Goal: Book appointment/travel/reservation

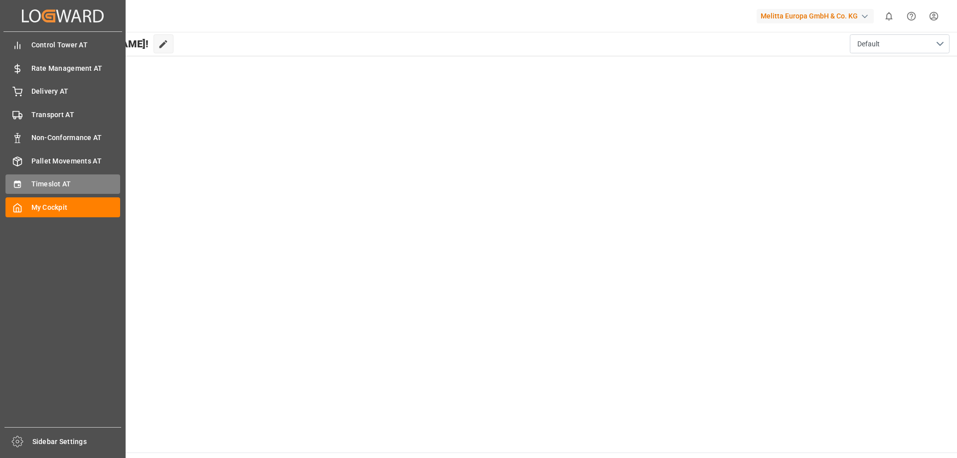
click at [38, 185] on span "Timeslot AT" at bounding box center [75, 184] width 89 height 10
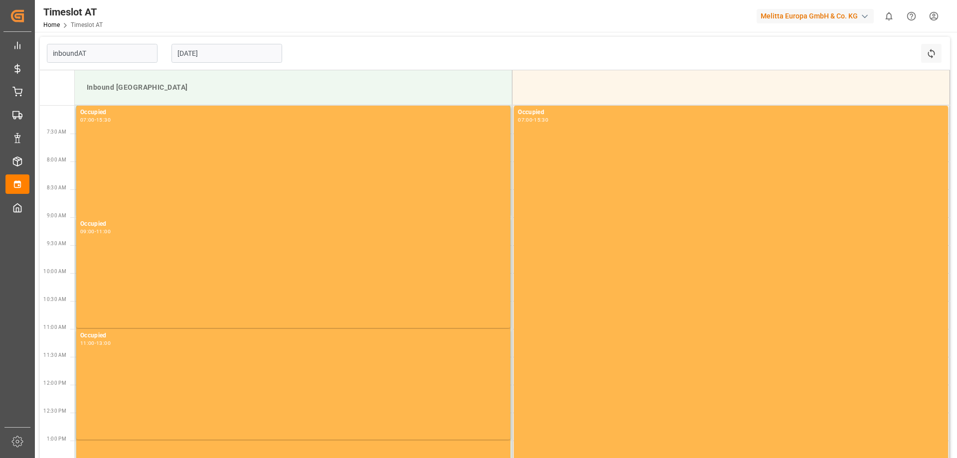
type input "Inbound AT"
click at [223, 47] on input "[DATE]" at bounding box center [226, 53] width 111 height 19
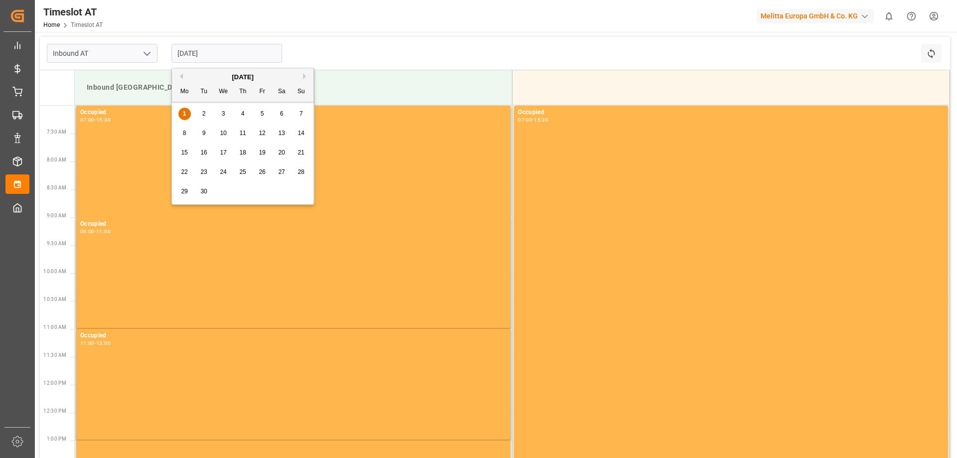
click at [239, 120] on div "4" at bounding box center [243, 114] width 12 height 12
type input "[DATE]"
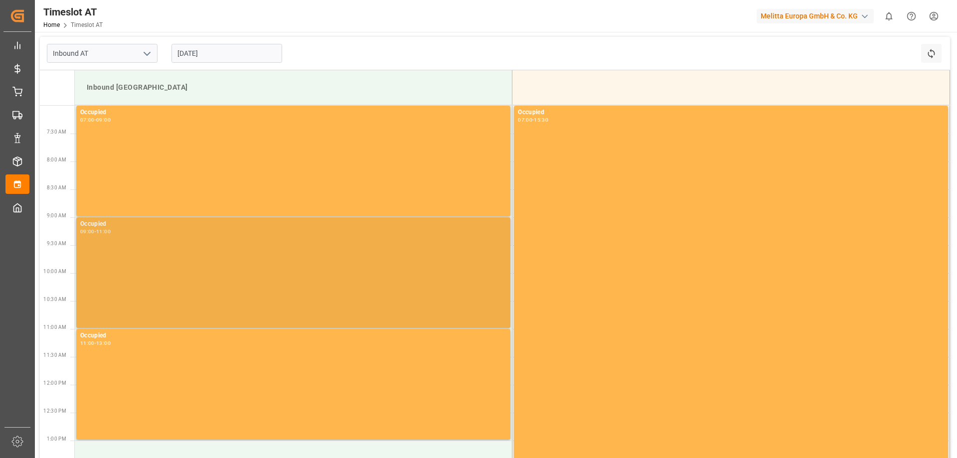
scroll to position [241, 0]
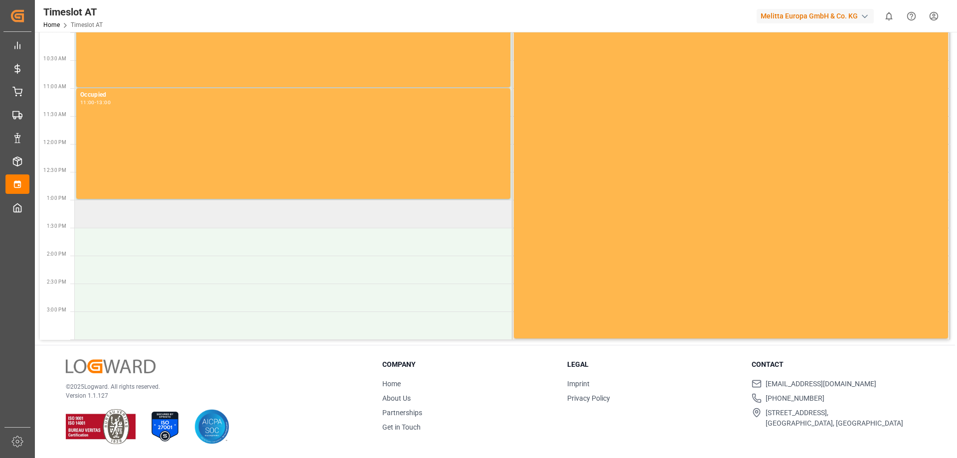
click at [236, 210] on td at bounding box center [294, 214] width 438 height 28
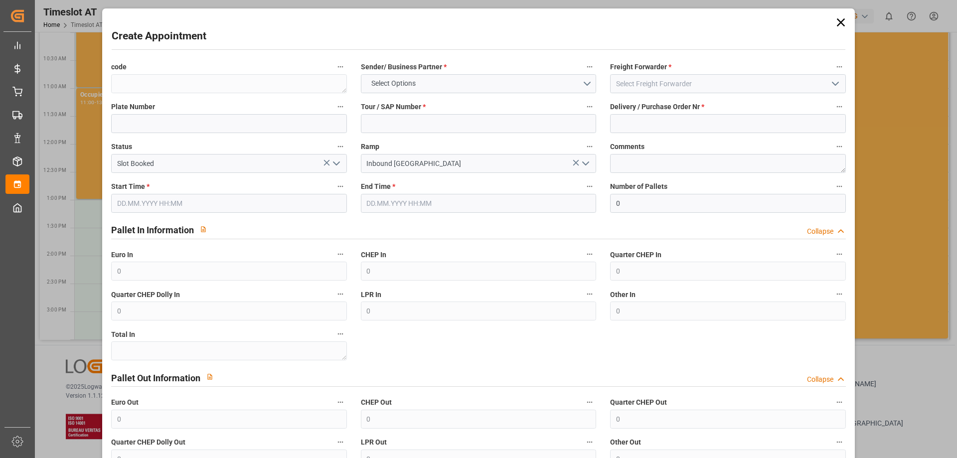
type input "[DATE] 13:00"
type input "[DATE] 15:00"
click at [490, 78] on button "Select Options" at bounding box center [478, 83] width 235 height 19
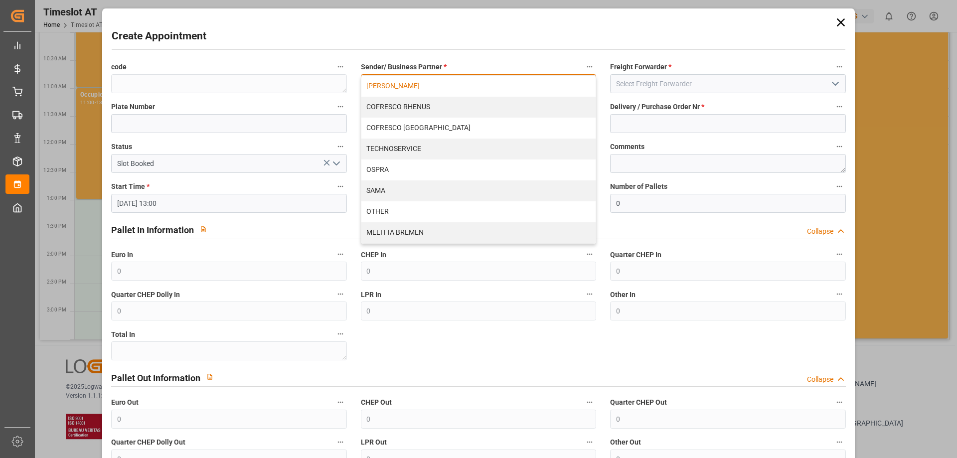
click at [425, 90] on div "[PERSON_NAME]" at bounding box center [478, 86] width 234 height 21
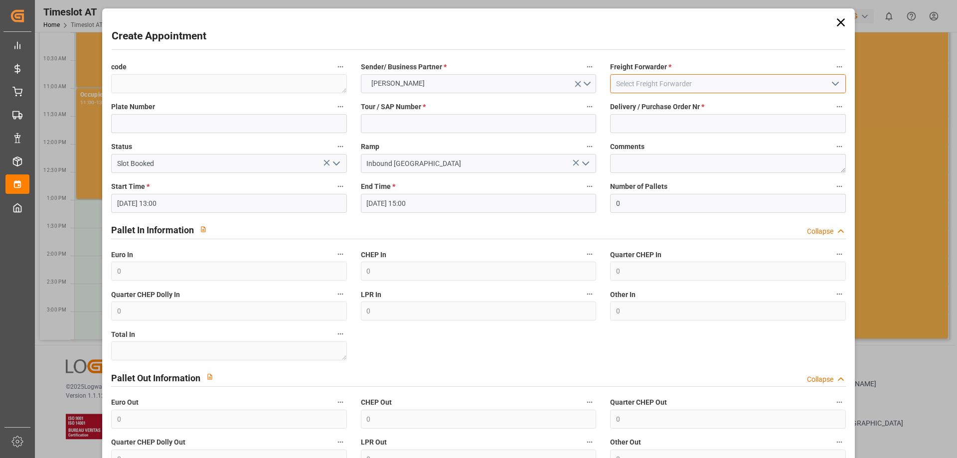
click at [696, 87] on input at bounding box center [727, 83] width 235 height 19
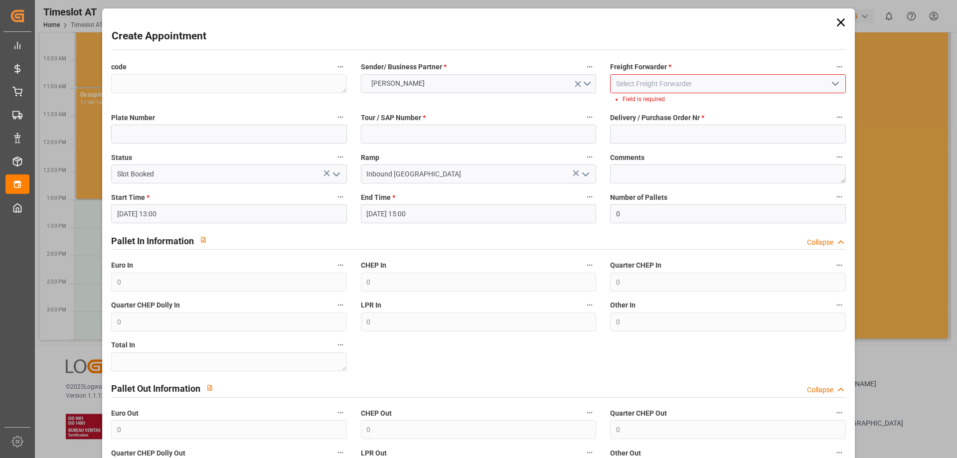
click at [834, 84] on icon "open menu" at bounding box center [835, 84] width 12 height 12
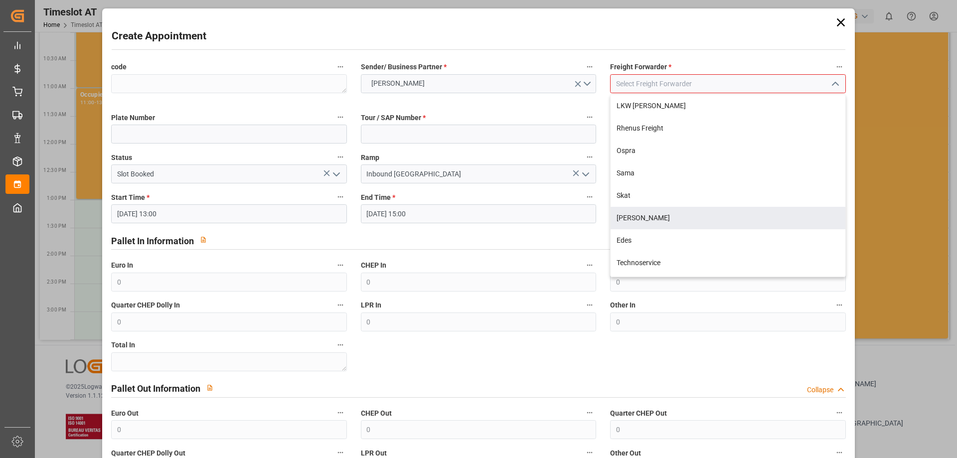
scroll to position [132, 0]
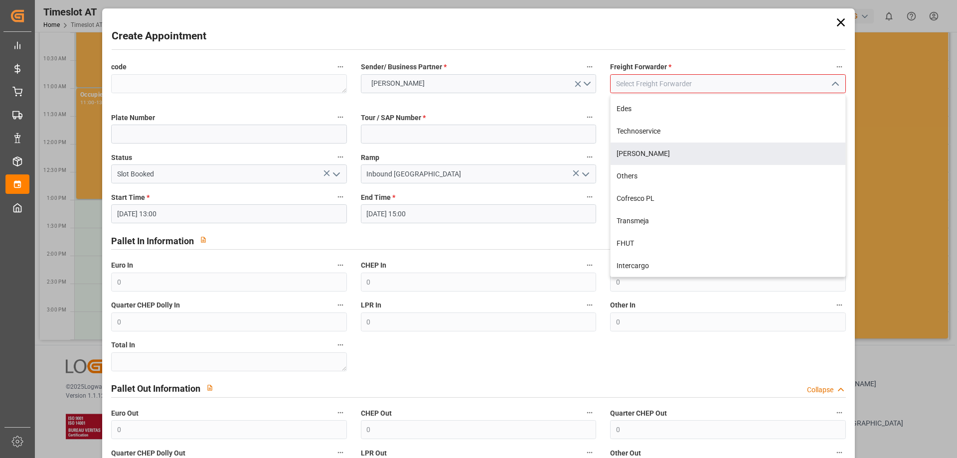
click at [720, 158] on div "[PERSON_NAME]" at bounding box center [728, 154] width 234 height 22
type input "[PERSON_NAME]"
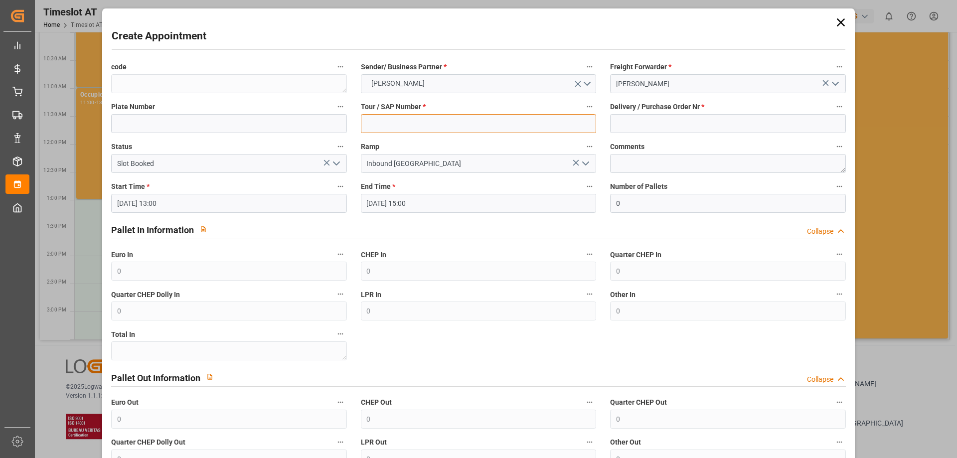
click at [439, 122] on input at bounding box center [478, 123] width 235 height 19
type input "400052487"
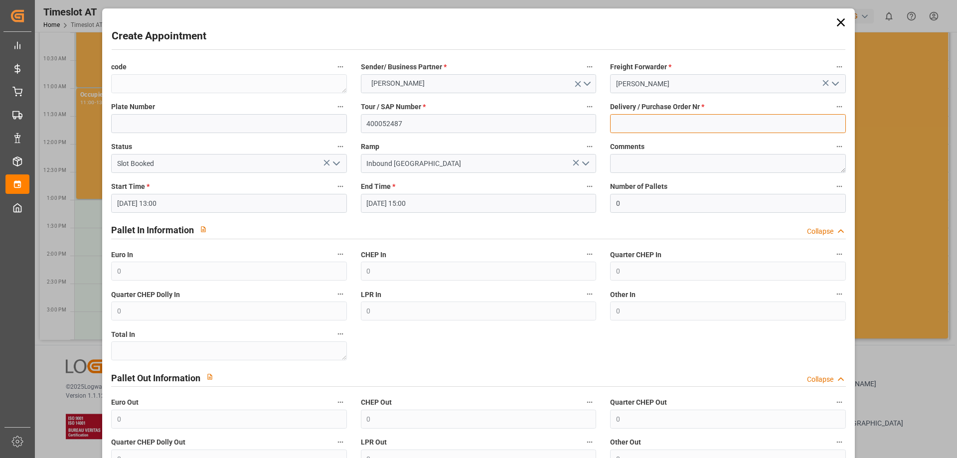
click at [745, 124] on input at bounding box center [727, 123] width 235 height 19
type input "92553910+92553911"
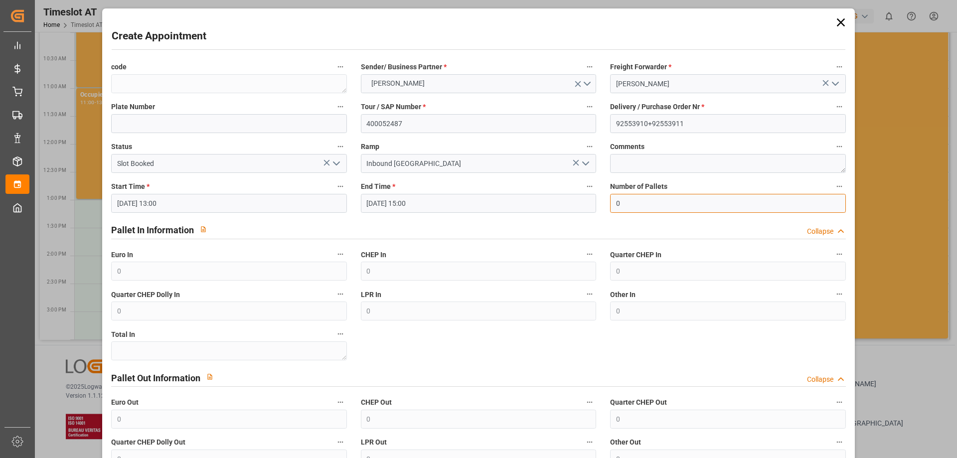
drag, startPoint x: 622, startPoint y: 198, endPoint x: 617, endPoint y: 198, distance: 5.0
click at [617, 198] on input "0" at bounding box center [727, 203] width 235 height 19
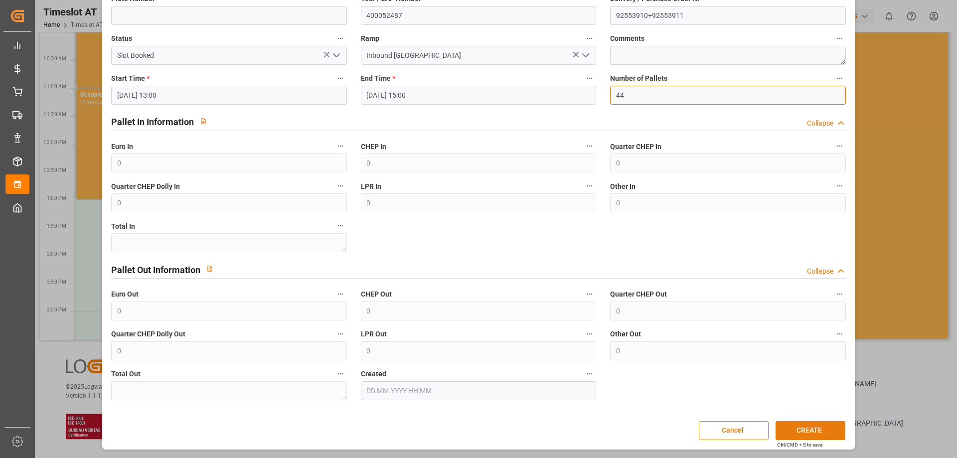
type input "44"
click at [819, 435] on button "CREATE" at bounding box center [811, 430] width 70 height 19
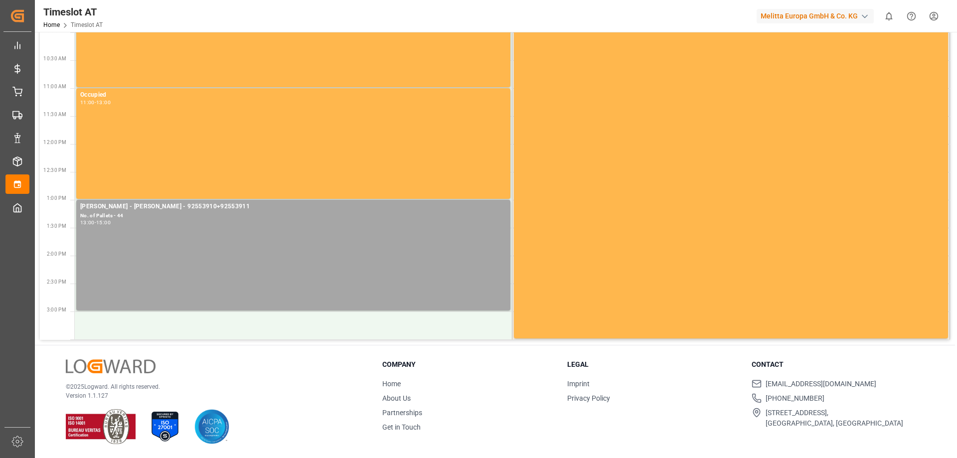
scroll to position [0, 0]
